Goal: Transaction & Acquisition: Purchase product/service

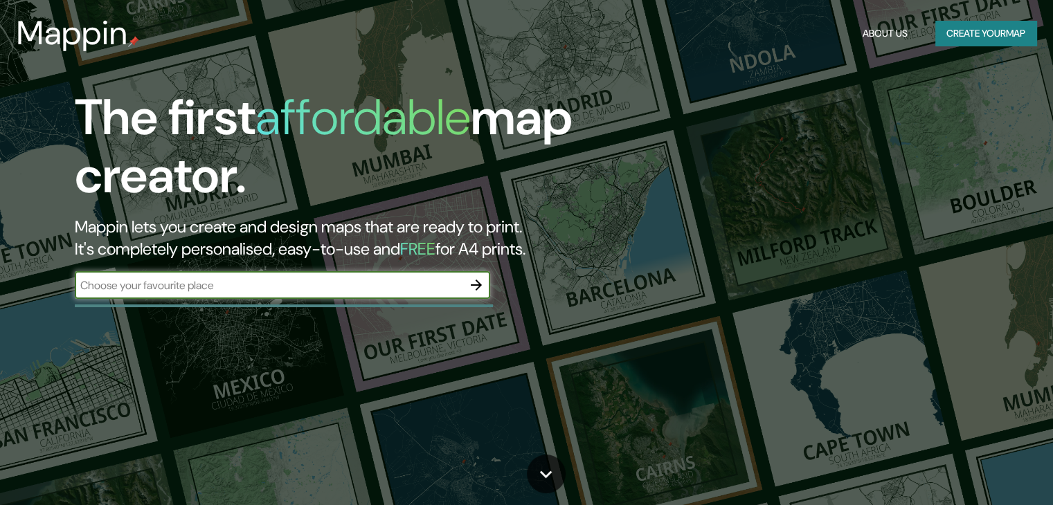
click at [244, 289] on input "text" at bounding box center [269, 286] width 388 height 16
type input "VALLENAR"
click at [476, 284] on icon "button" at bounding box center [476, 285] width 17 height 17
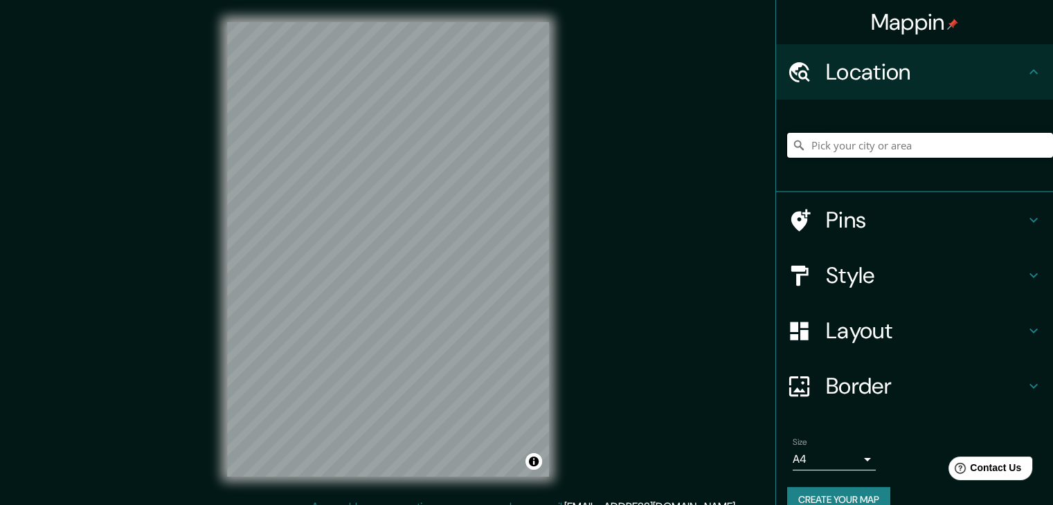
click at [878, 143] on input "Pick your city or area" at bounding box center [920, 145] width 266 height 25
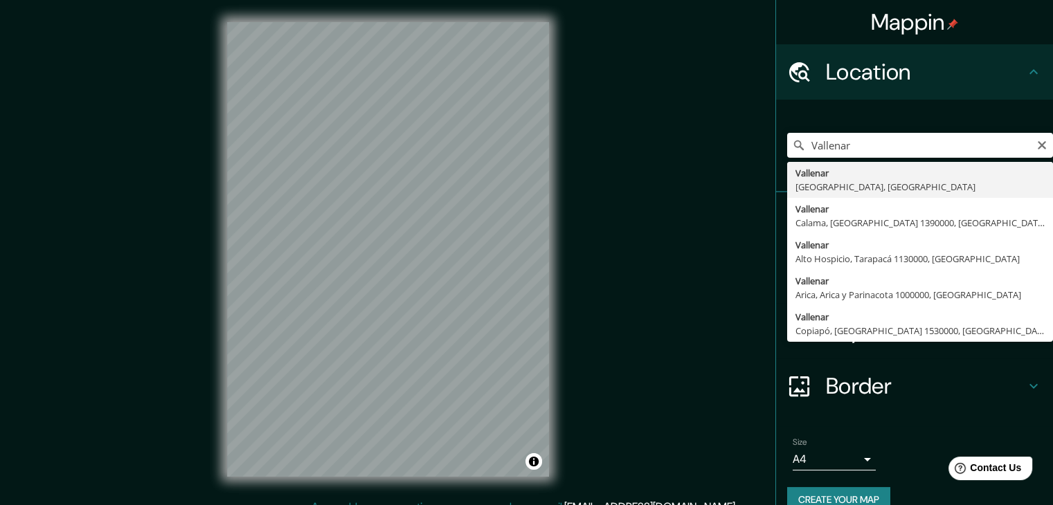
type input "[GEOGRAPHIC_DATA], [GEOGRAPHIC_DATA], [GEOGRAPHIC_DATA]"
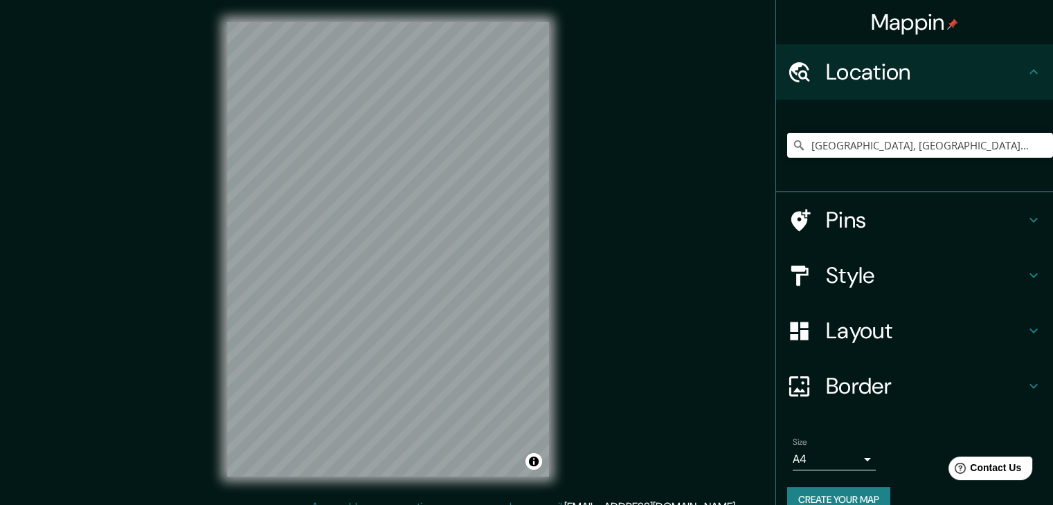
click at [1025, 271] on icon at bounding box center [1033, 275] width 17 height 17
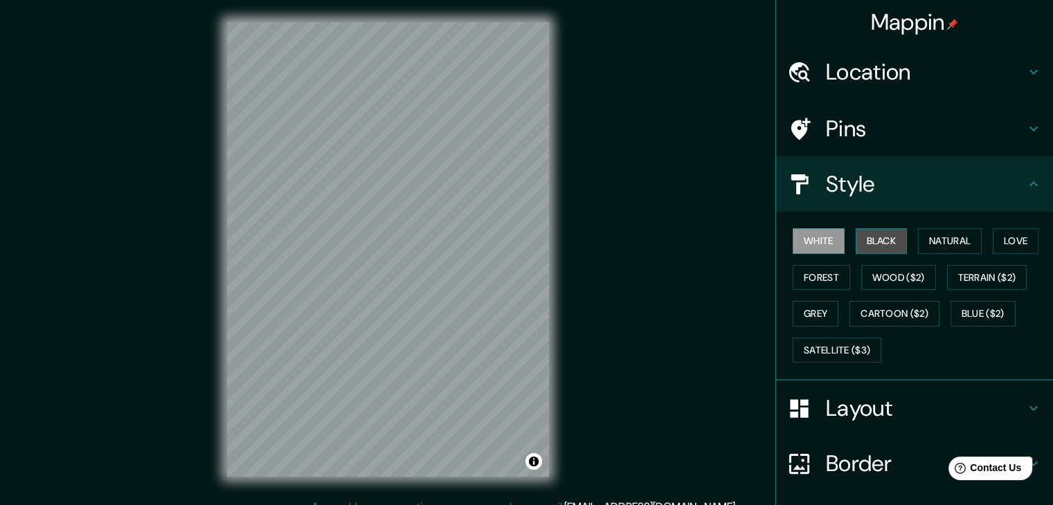
click at [885, 240] on button "Black" at bounding box center [882, 241] width 52 height 26
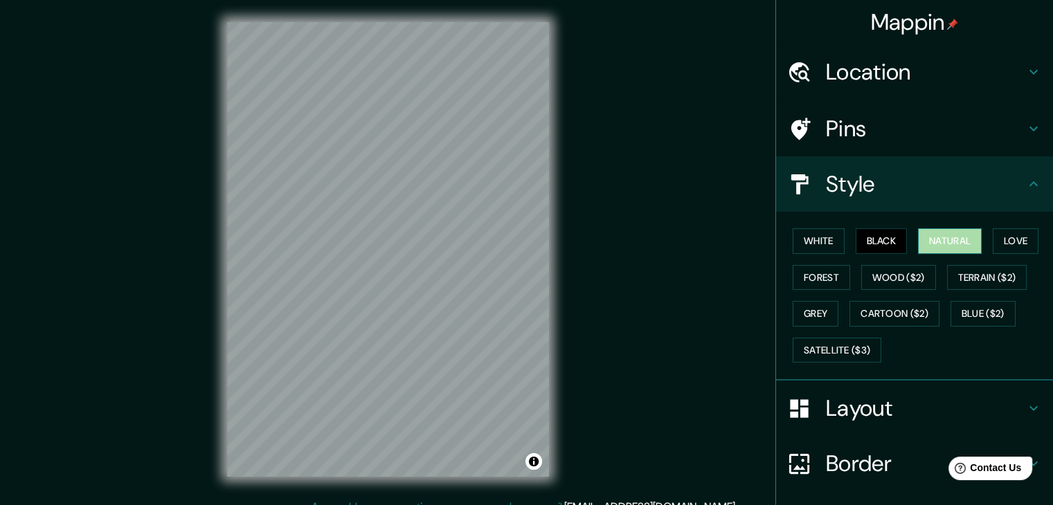
click at [932, 239] on button "Natural" at bounding box center [950, 241] width 64 height 26
click at [1011, 236] on button "Love" at bounding box center [1016, 241] width 46 height 26
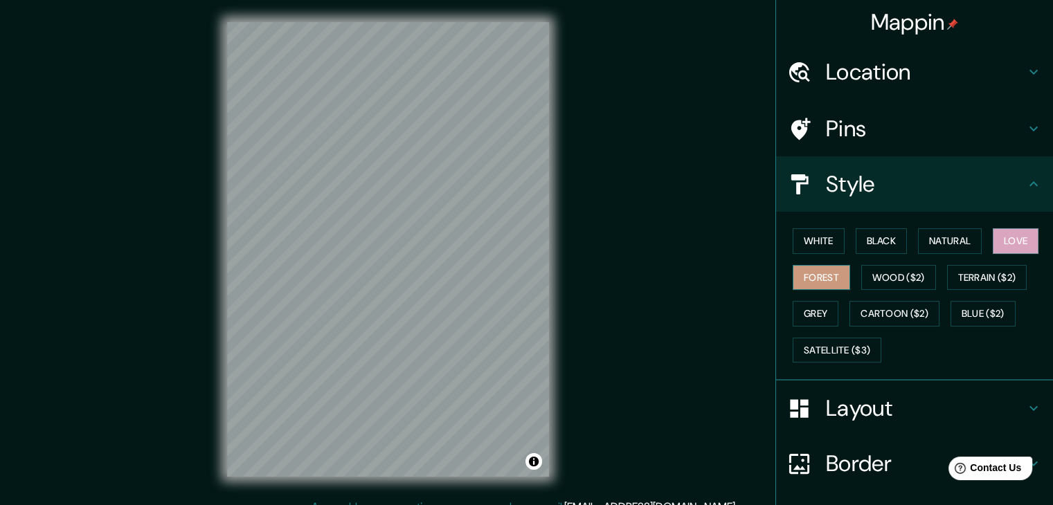
click at [811, 287] on button "Forest" at bounding box center [821, 278] width 57 height 26
click at [809, 307] on button "Grey" at bounding box center [816, 314] width 46 height 26
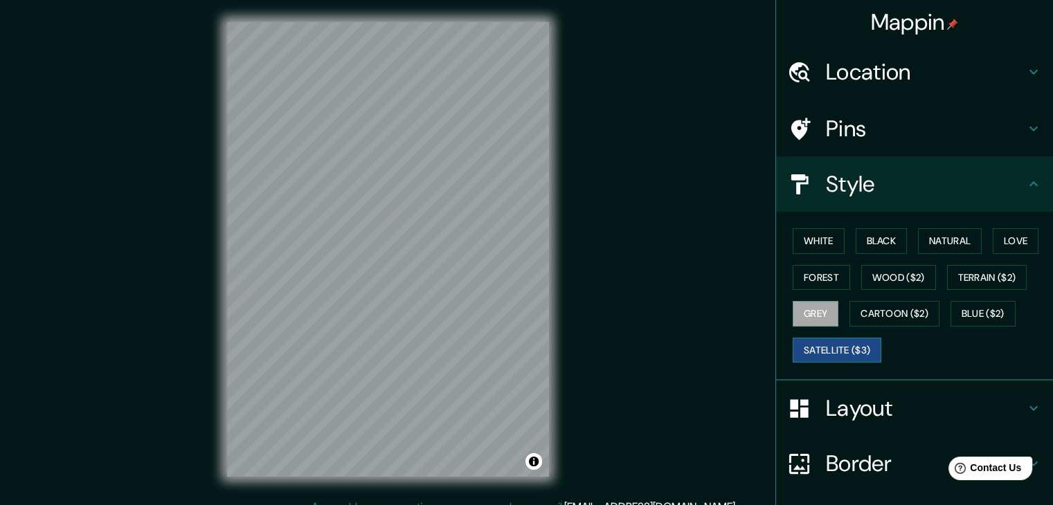
click at [833, 354] on button "Satellite ($3)" at bounding box center [837, 351] width 89 height 26
click at [908, 316] on button "Cartoon ($2)" at bounding box center [894, 314] width 90 height 26
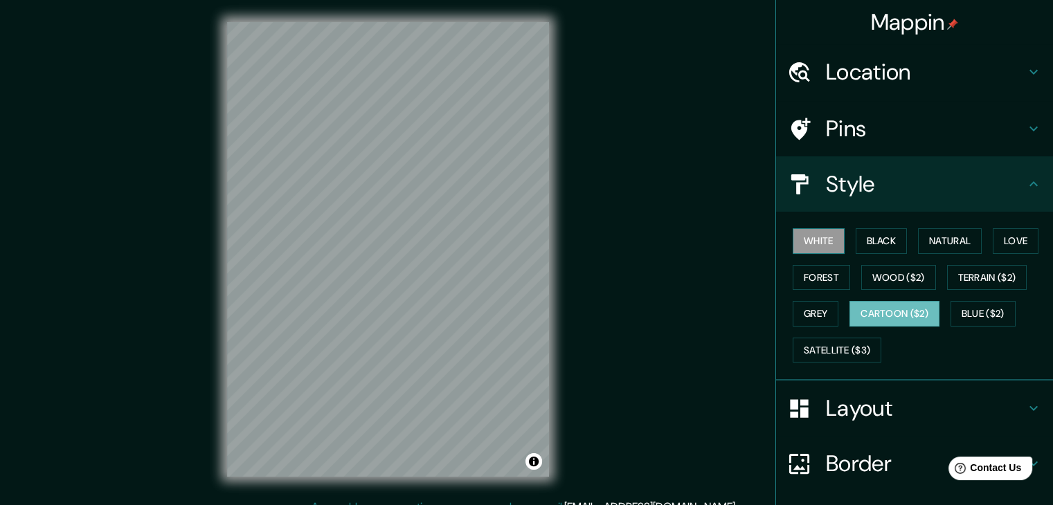
click at [815, 240] on button "White" at bounding box center [819, 241] width 52 height 26
click at [874, 244] on button "Black" at bounding box center [882, 241] width 52 height 26
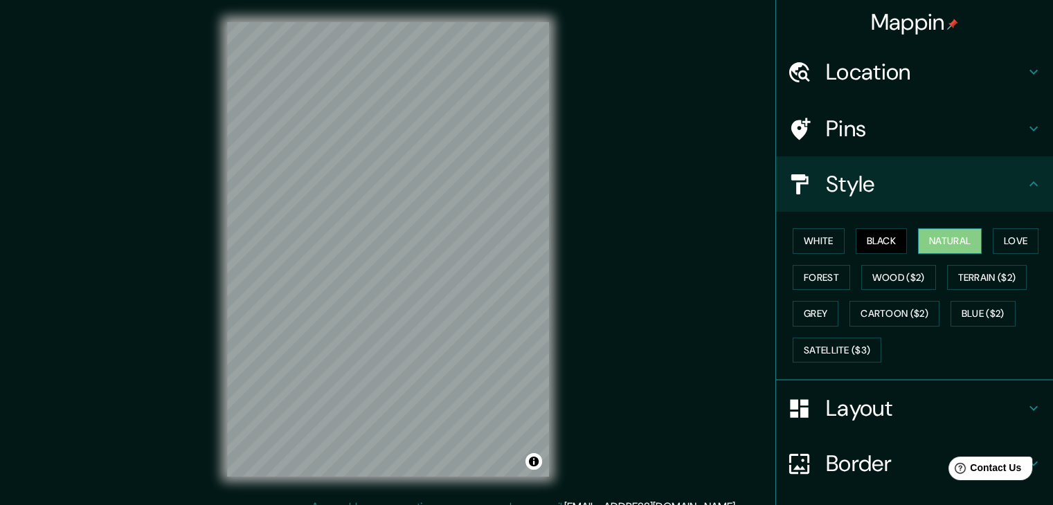
click at [941, 239] on button "Natural" at bounding box center [950, 241] width 64 height 26
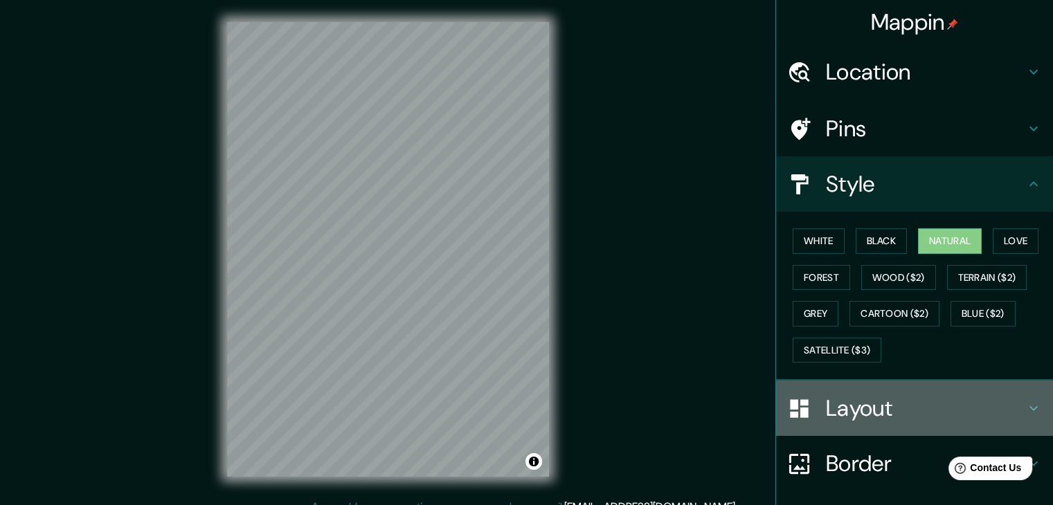
click at [1025, 404] on icon at bounding box center [1033, 408] width 17 height 17
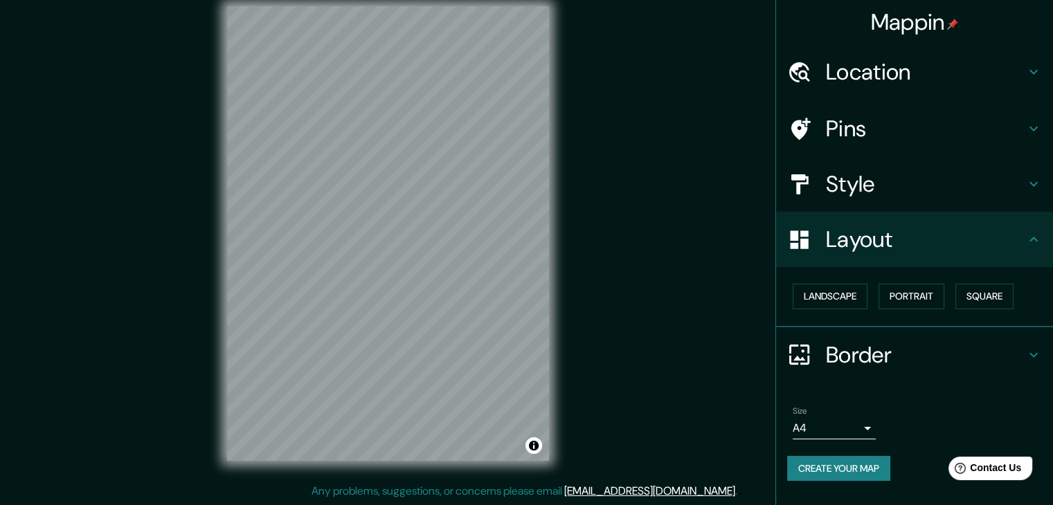
scroll to position [15, 0]
click at [843, 466] on button "Create your map" at bounding box center [838, 469] width 103 height 26
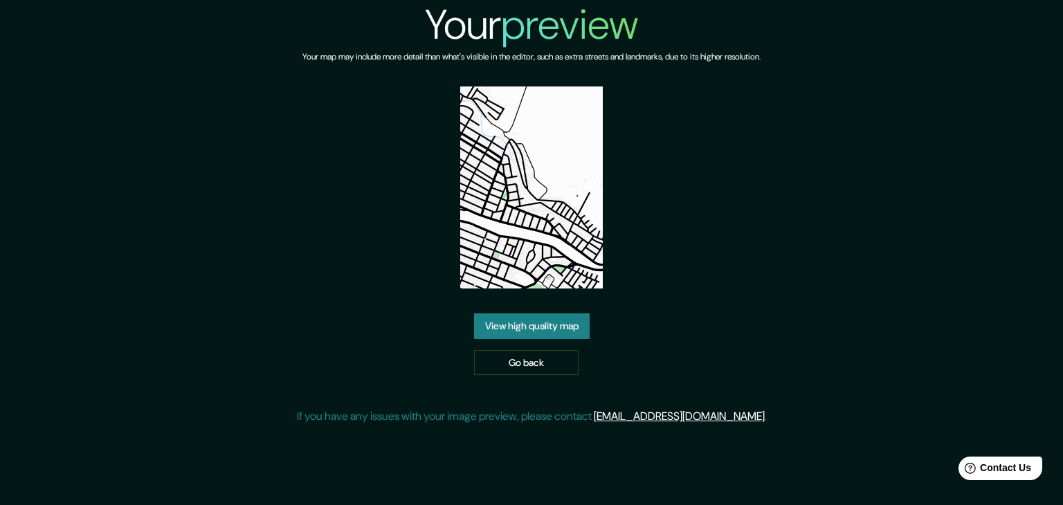
click at [568, 329] on link "View high quality map" at bounding box center [532, 327] width 116 height 26
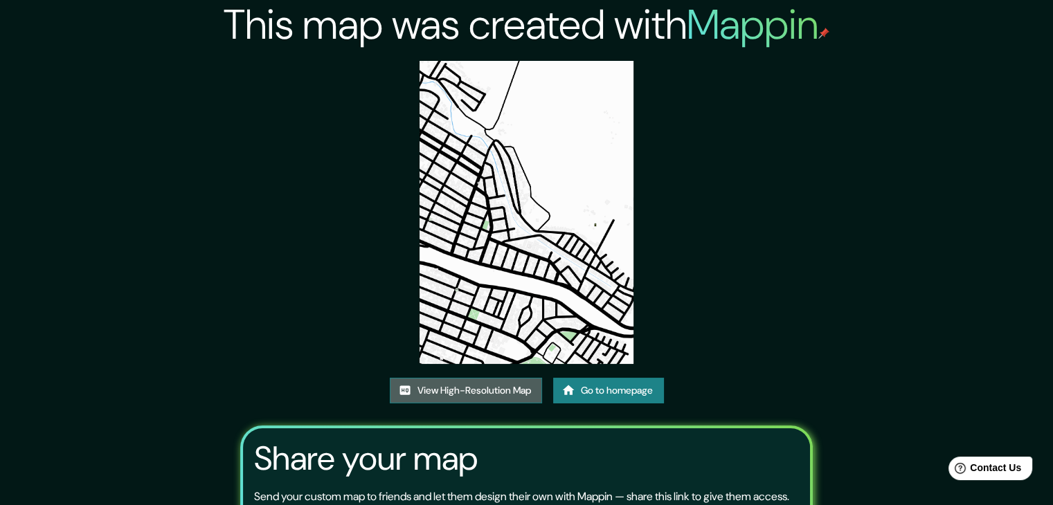
click at [462, 392] on link "View High-Resolution Map" at bounding box center [466, 391] width 152 height 26
